Goal: Check status: Check status

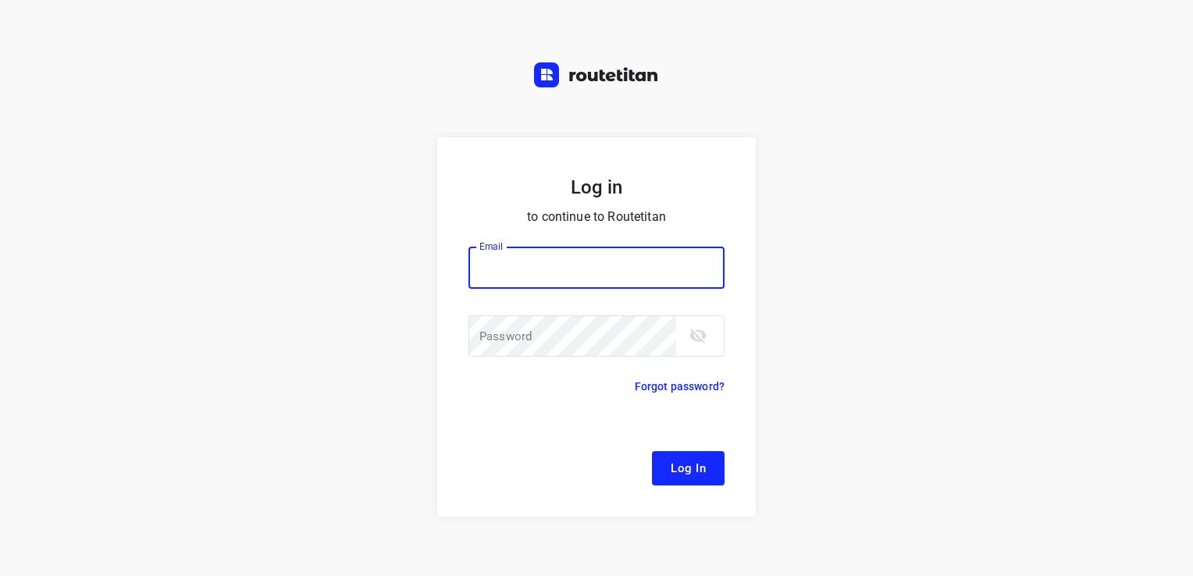
drag, startPoint x: 275, startPoint y: 68, endPoint x: 318, endPoint y: 88, distance: 47.5
click at [275, 68] on div "Log in to continue to Routetitan Email Email ​ Password Password ​ Forgot passw…" at bounding box center [596, 288] width 1193 height 576
click at [567, 273] on input "email" at bounding box center [596, 268] width 256 height 42
type input "[EMAIL_ADDRESS][DOMAIN_NAME]"
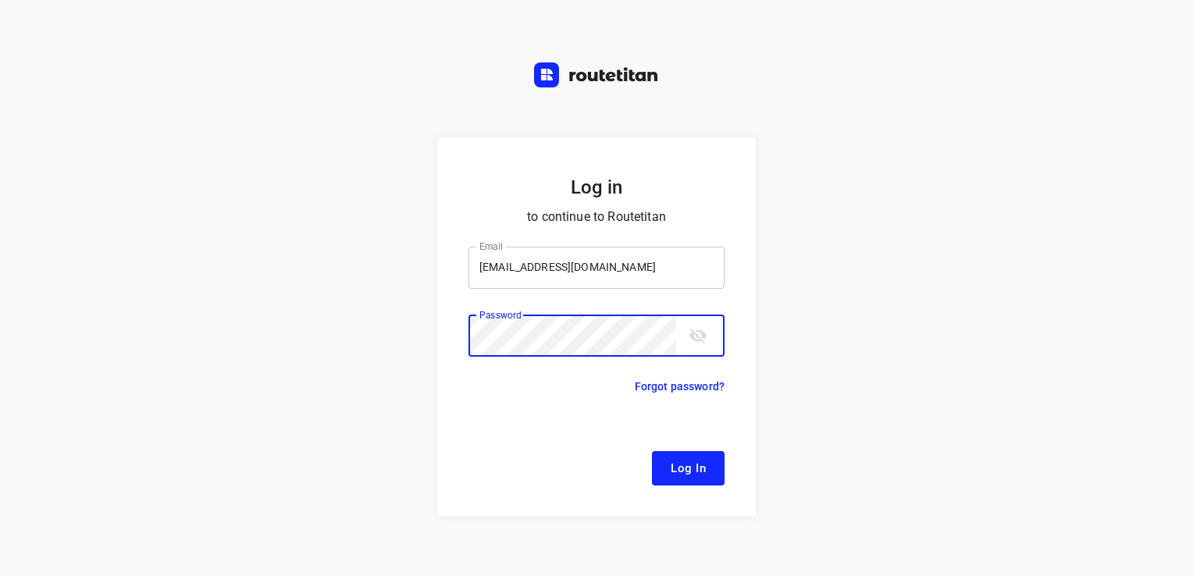
click at [652, 451] on button "Log In" at bounding box center [688, 468] width 73 height 34
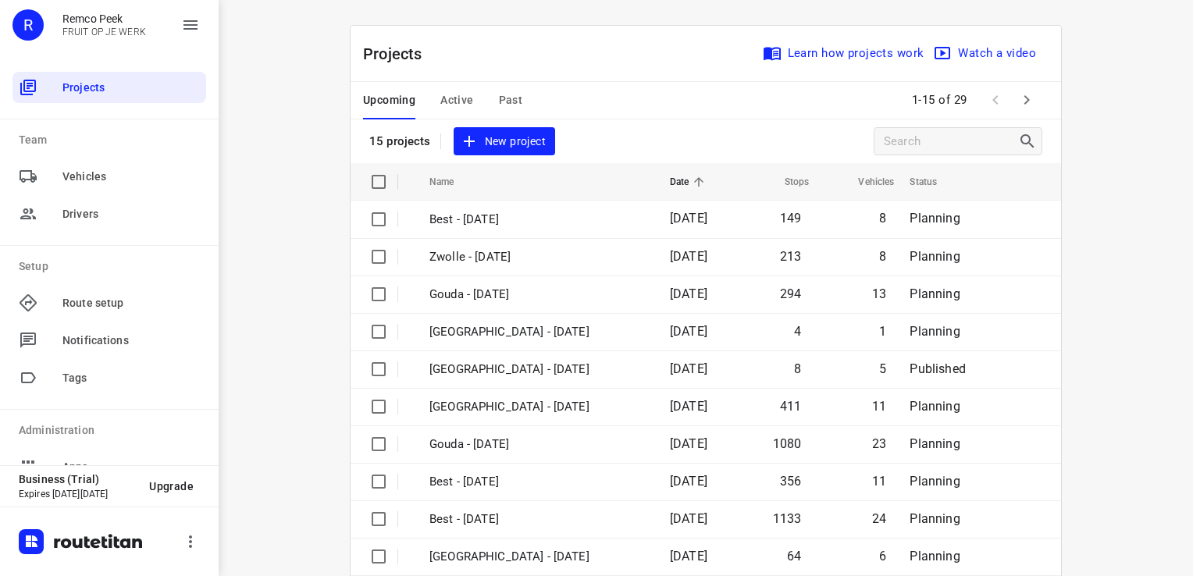
click at [455, 98] on span "Active" at bounding box center [456, 101] width 33 height 20
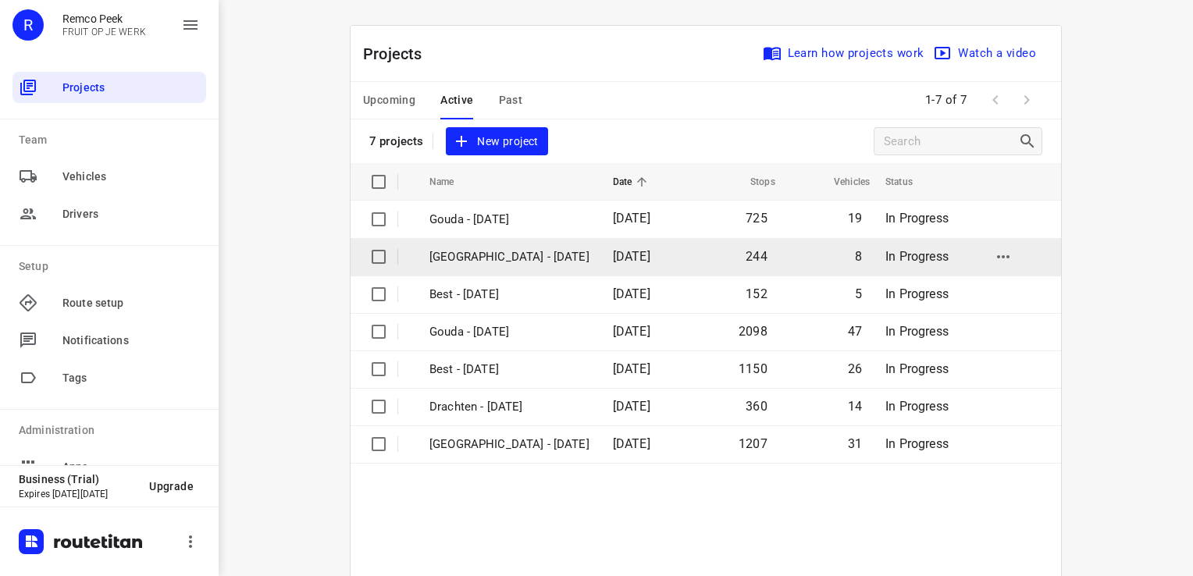
click at [454, 256] on p "[GEOGRAPHIC_DATA] - [DATE]" at bounding box center [509, 257] width 160 height 18
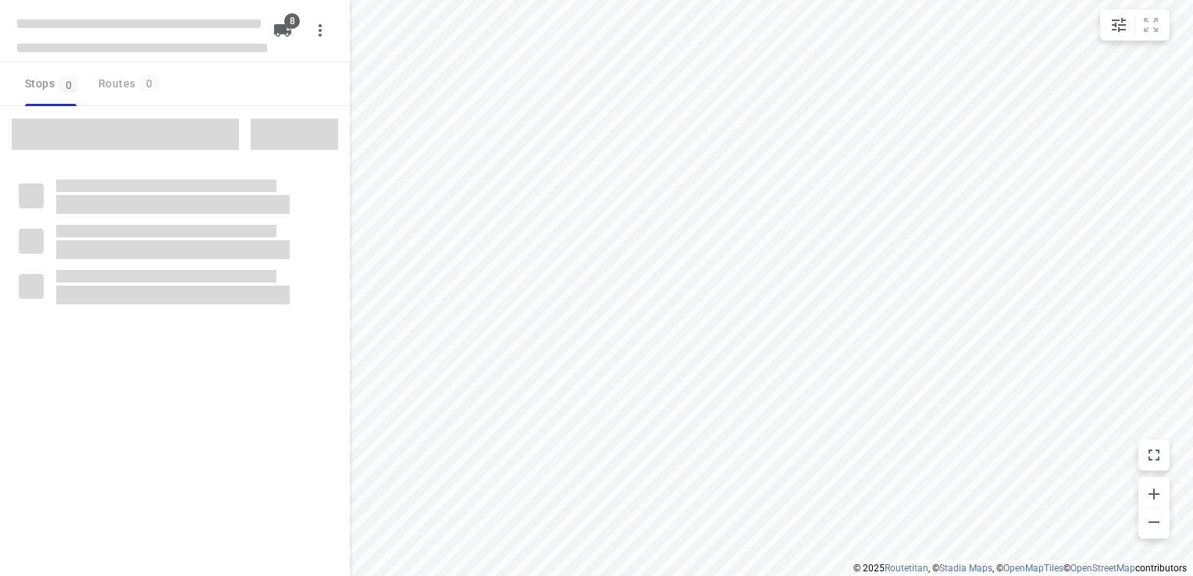
checkbox input "true"
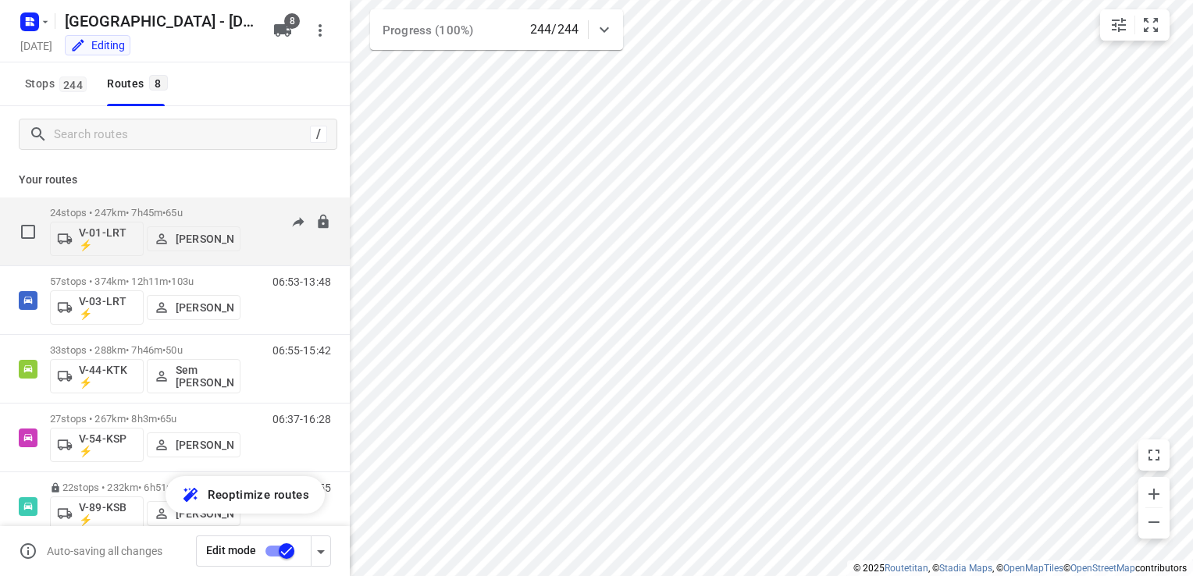
scroll to position [78, 0]
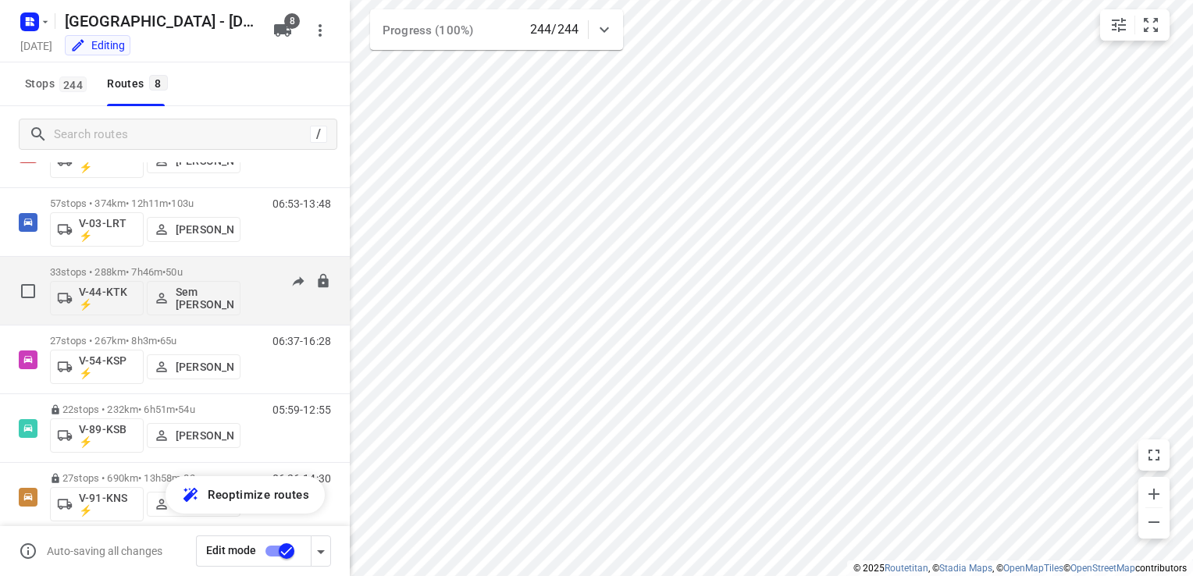
click at [156, 270] on p "33 stops • 288km • 7h46m • 50u" at bounding box center [145, 272] width 190 height 12
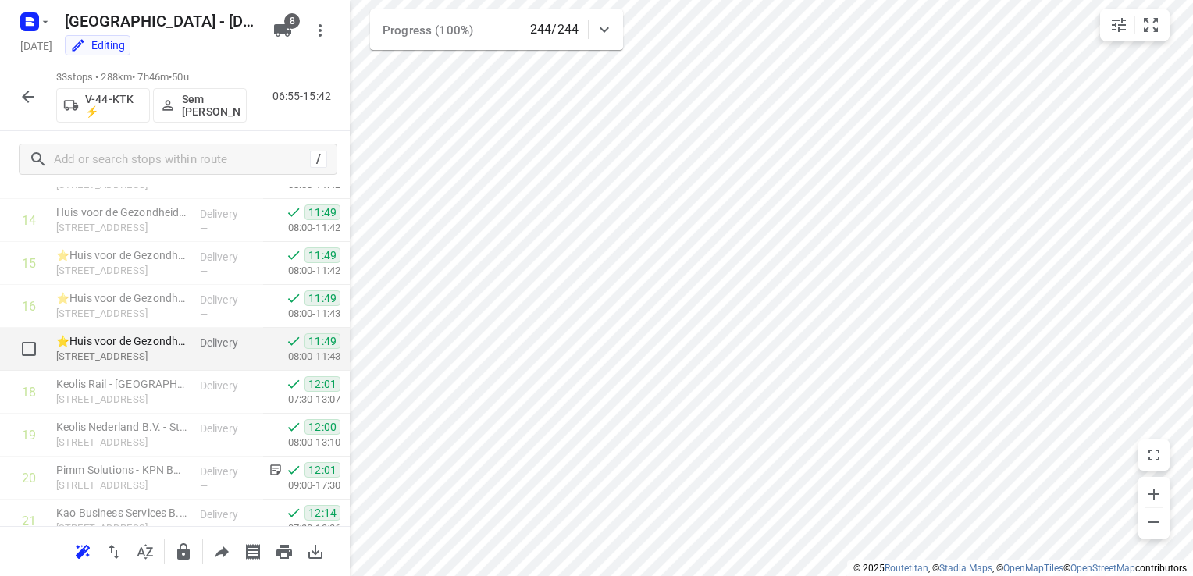
scroll to position [702, 0]
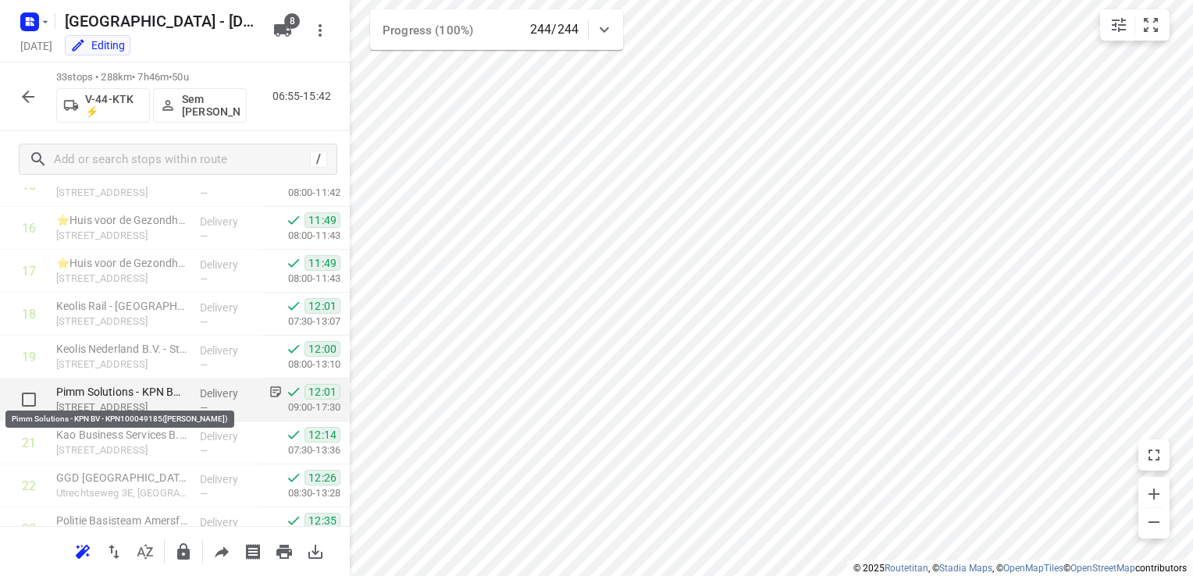
click at [156, 384] on p "Pimm Solutions - KPN BV - KPN100049185([PERSON_NAME])" at bounding box center [121, 392] width 131 height 16
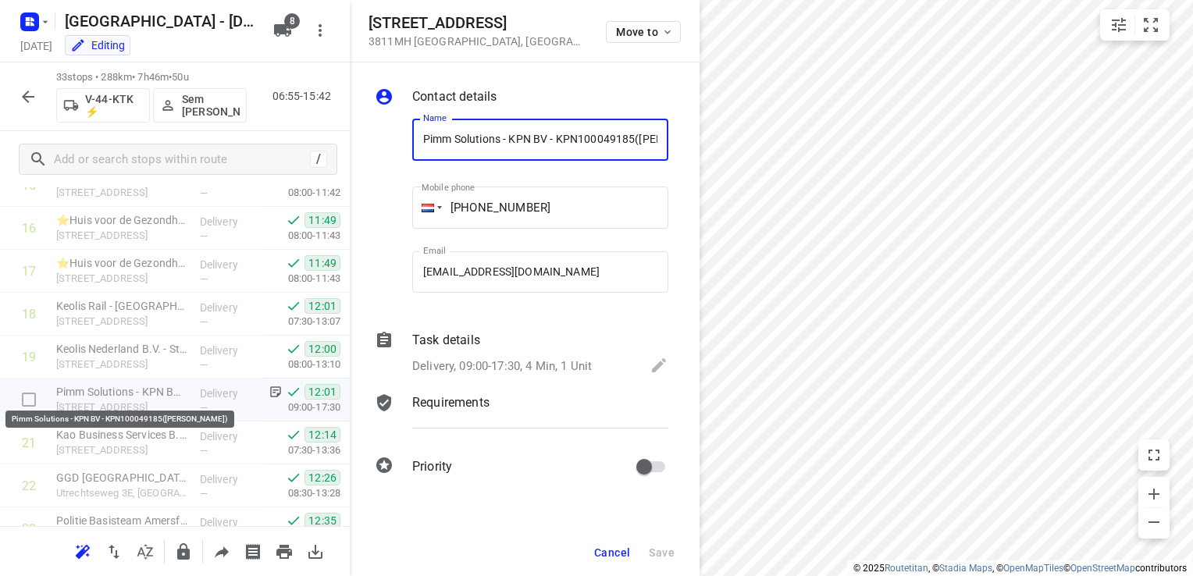
scroll to position [0, 66]
click at [461, 340] on p "Task details" at bounding box center [446, 340] width 68 height 19
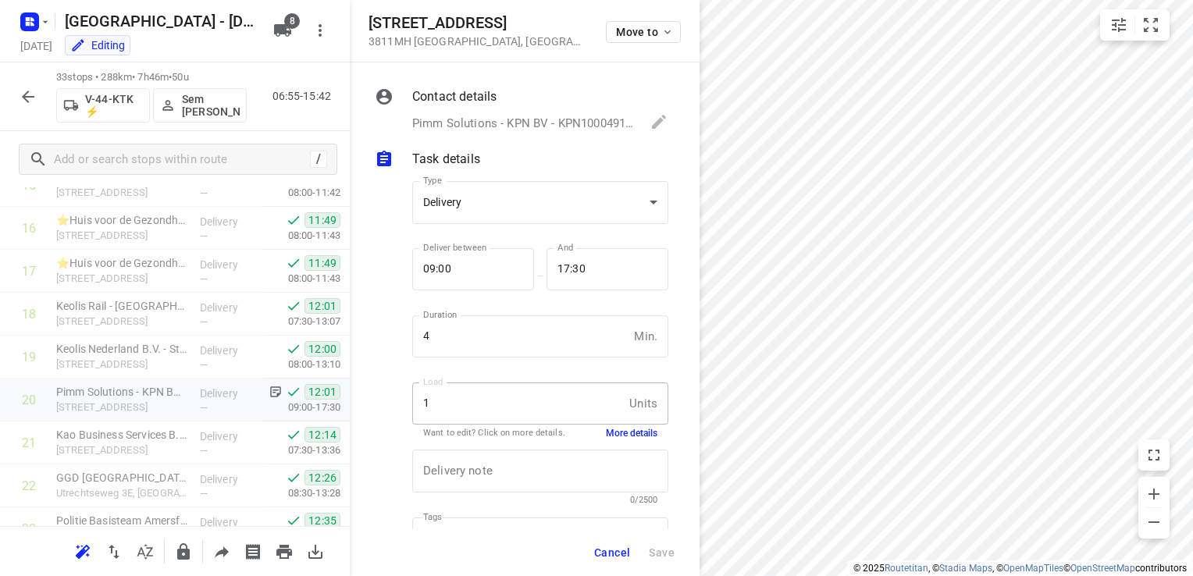
scroll to position [0, 0]
click at [609, 432] on button "More details" at bounding box center [632, 433] width 52 height 13
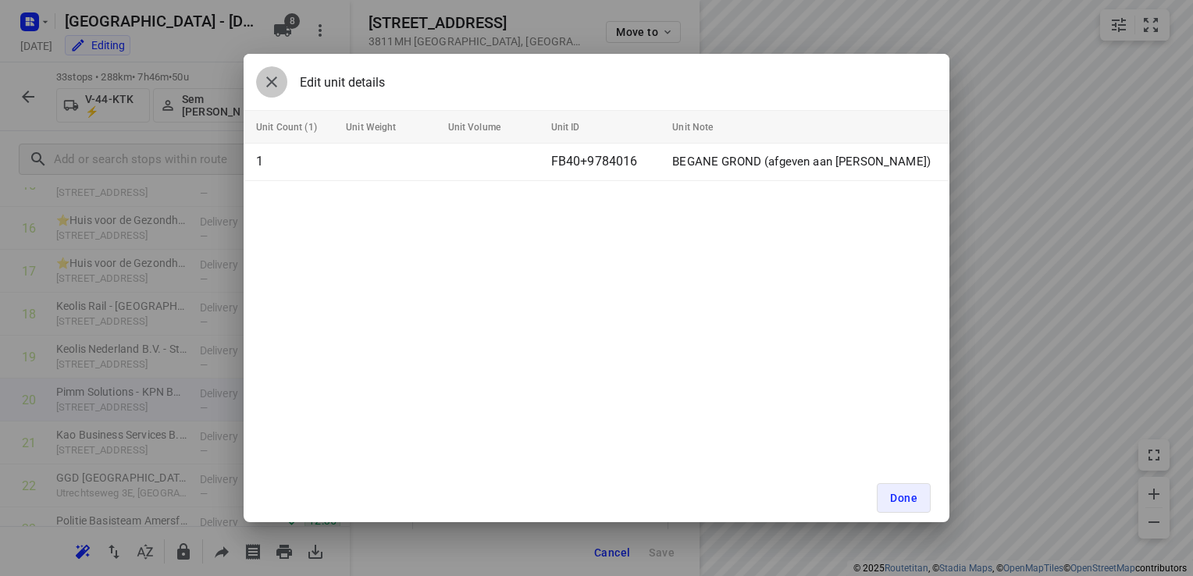
click at [270, 87] on icon "button" at bounding box center [271, 82] width 19 height 19
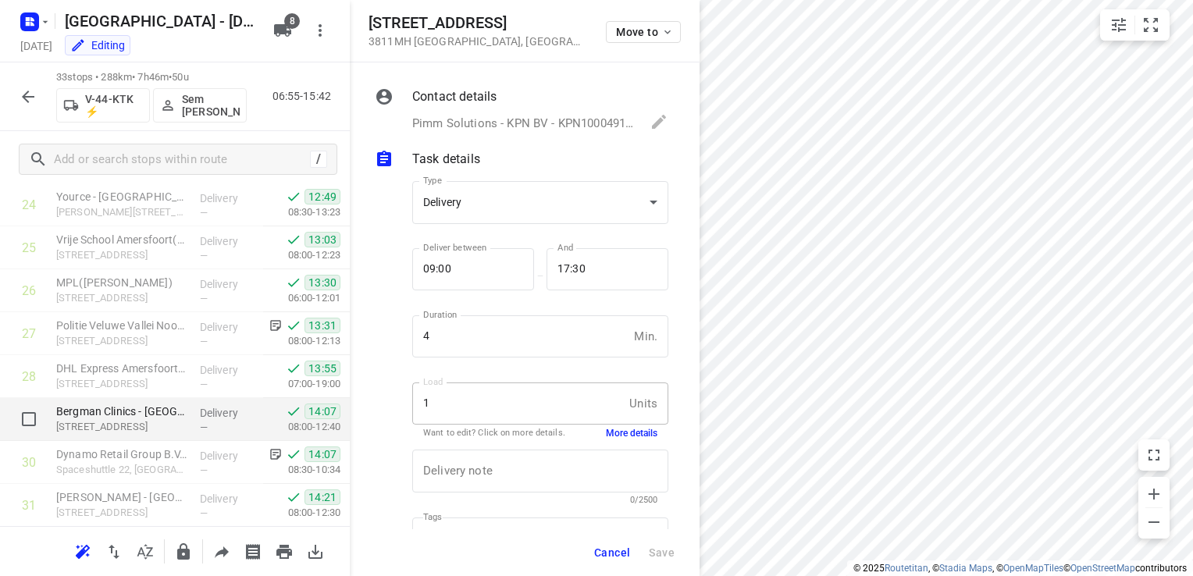
scroll to position [1093, 0]
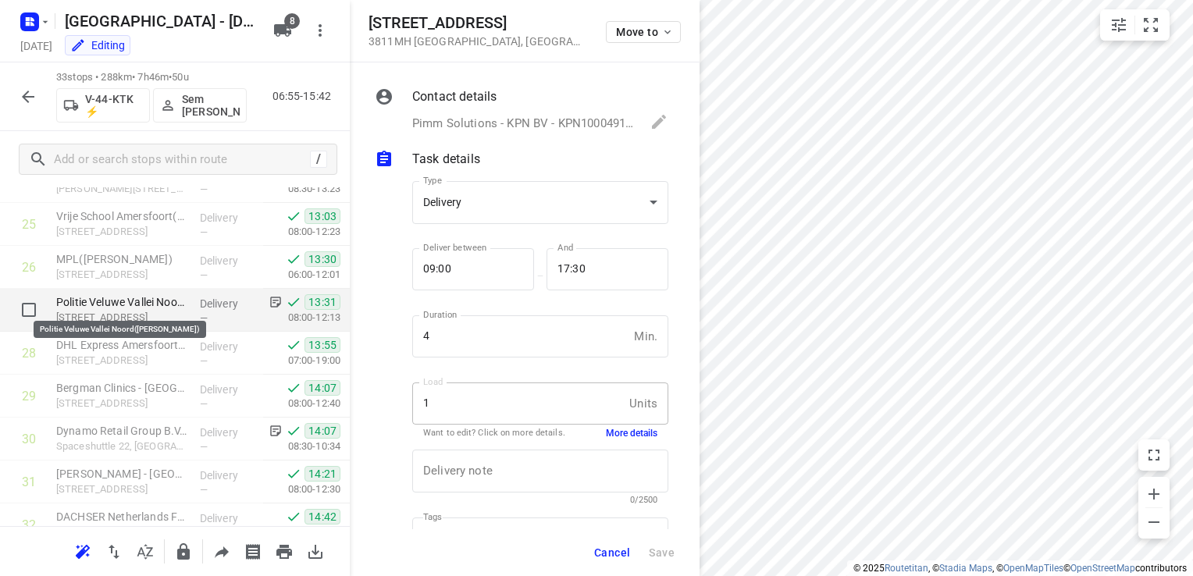
click at [151, 298] on p "Politie Veluwe Vallei Noord([PERSON_NAME])" at bounding box center [121, 302] width 131 height 16
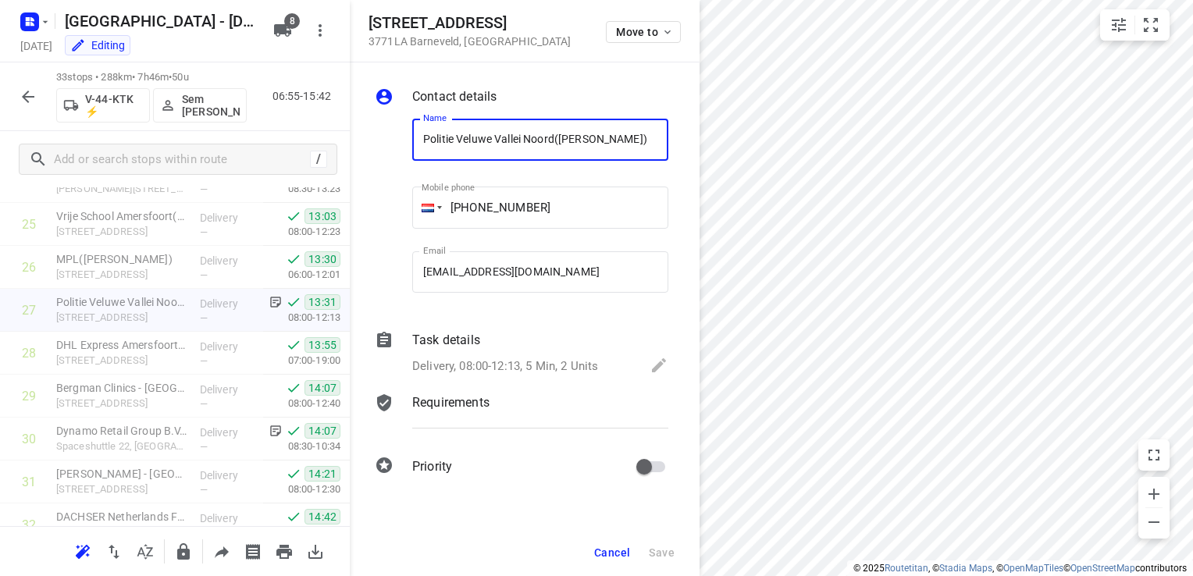
click at [431, 345] on p "Task details" at bounding box center [446, 340] width 68 height 19
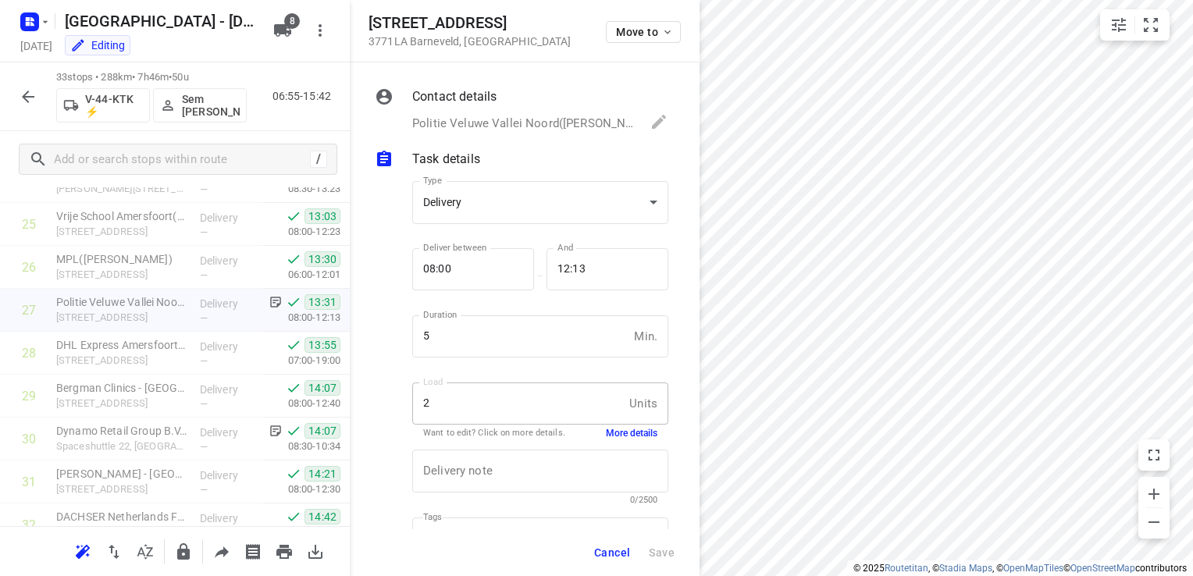
click at [615, 436] on button "More details" at bounding box center [632, 433] width 52 height 13
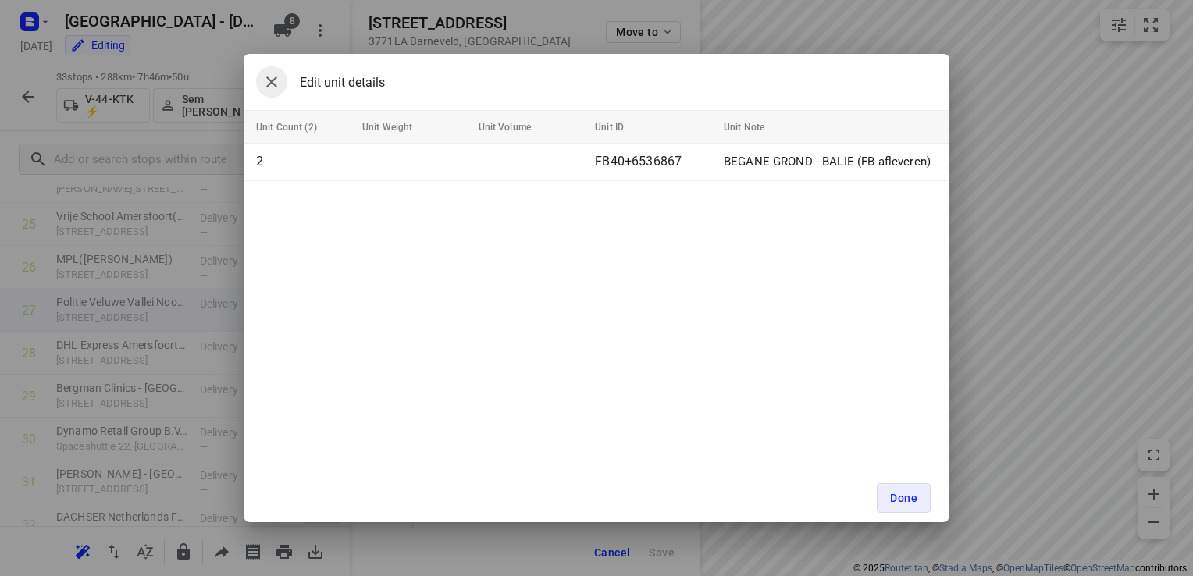
click at [268, 83] on icon "button" at bounding box center [271, 82] width 19 height 19
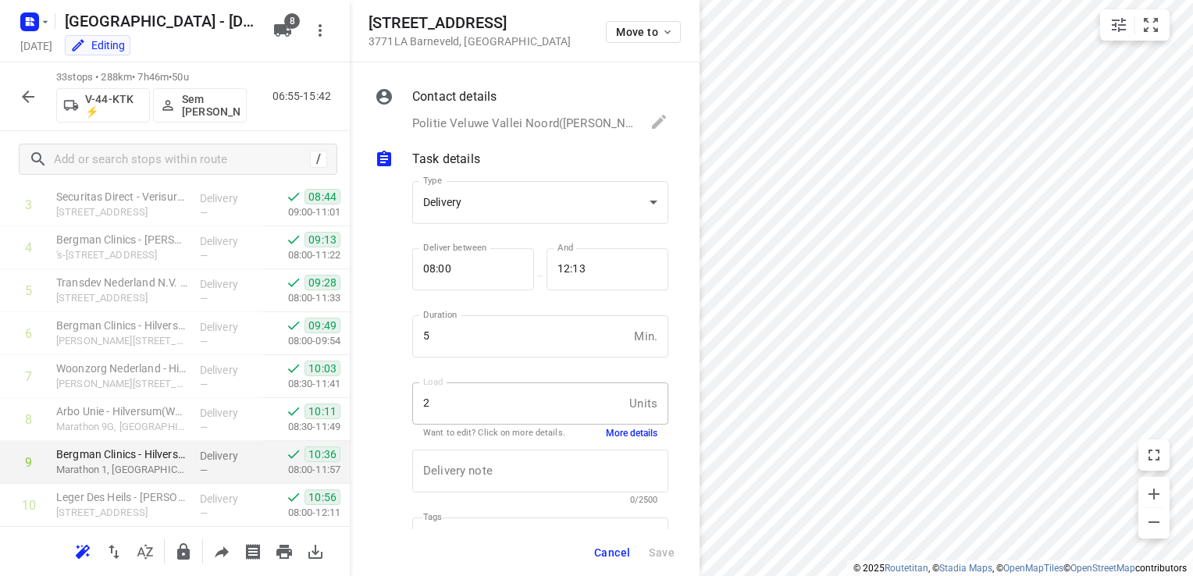
scroll to position [0, 0]
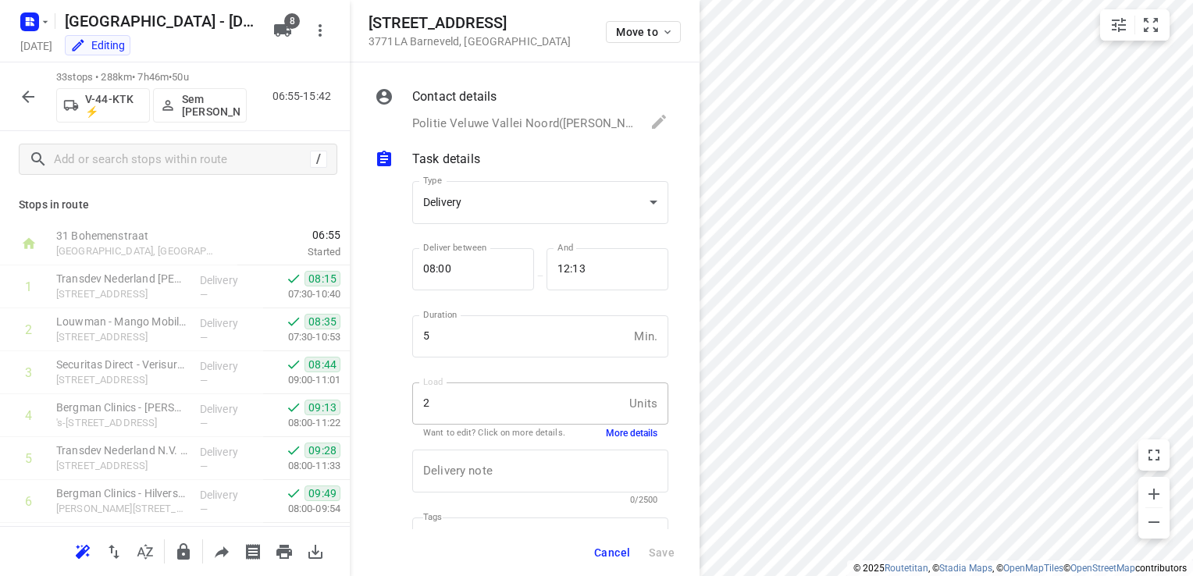
click at [27, 98] on icon "button" at bounding box center [28, 96] width 19 height 19
